Goal: Entertainment & Leisure: Browse casually

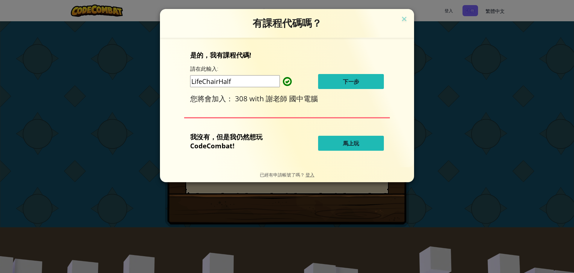
click at [363, 145] on button "馬上玩" at bounding box center [351, 143] width 66 height 15
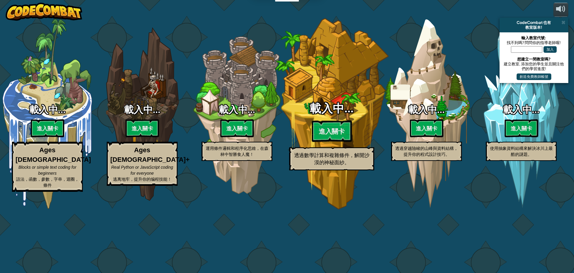
select select "zh-HANT"
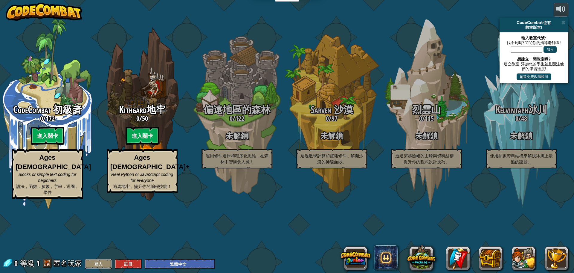
click at [104, 262] on button "登入" at bounding box center [98, 263] width 27 height 10
